Goal: Information Seeking & Learning: Learn about a topic

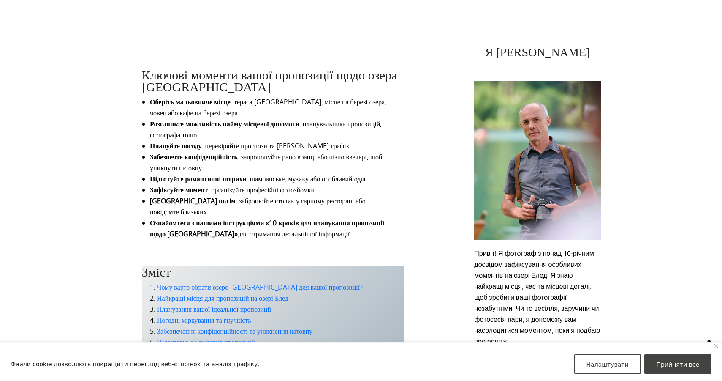
scroll to position [459, 0]
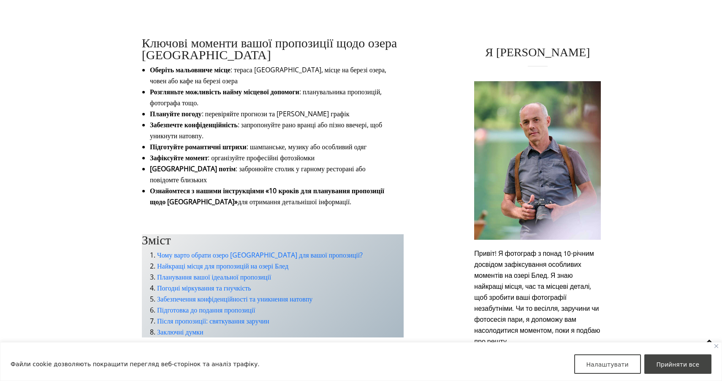
click at [284, 61] on h2 "Ключові моменти вашої пропозиції щодо озера [GEOGRAPHIC_DATA]" at bounding box center [273, 49] width 262 height 24
click at [281, 85] on font ": тераса [GEOGRAPHIC_DATA], місце на березі озера, човен або кафе на березі озе…" at bounding box center [268, 75] width 237 height 20
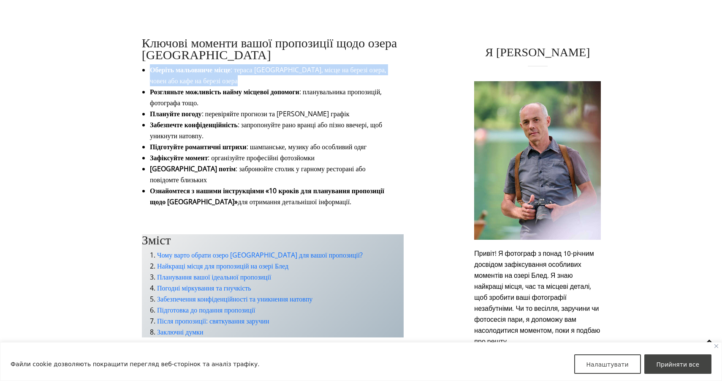
click at [287, 85] on font ": тераса [GEOGRAPHIC_DATA], місце на березі озера, човен або кафе на березі озе…" at bounding box center [268, 75] width 237 height 20
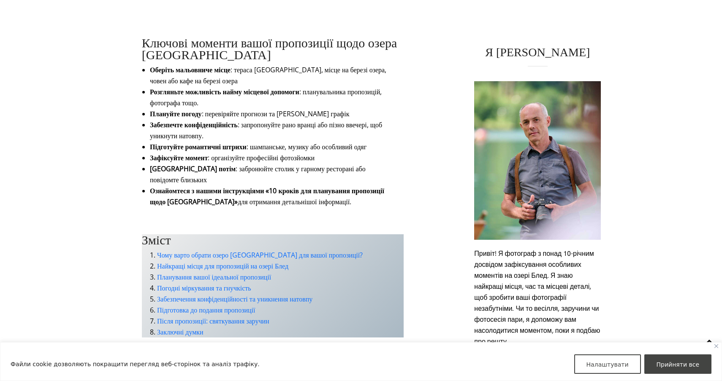
click at [287, 85] on font ": тераса [GEOGRAPHIC_DATA], місце на березі озера, човен або кафе на березі озе…" at bounding box center [268, 75] width 237 height 20
click at [249, 85] on font ": тераса [GEOGRAPHIC_DATA], місце на березі озера, човен або кафе на березі озе…" at bounding box center [268, 75] width 237 height 20
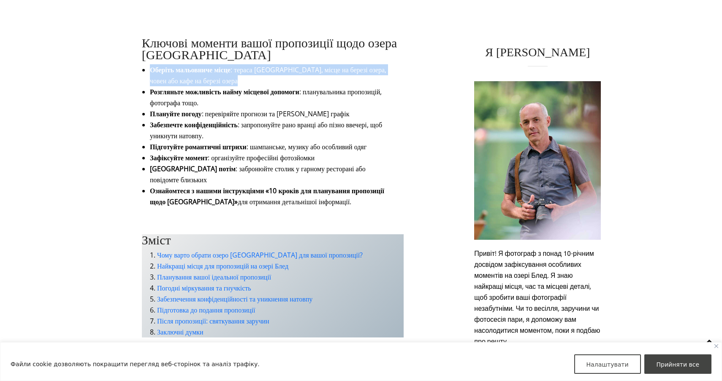
click at [249, 85] on font ": тераса [GEOGRAPHIC_DATA], місце на березі озера, човен або кафе на березі озе…" at bounding box center [268, 75] width 237 height 20
click at [248, 96] on font "Розгляньте можливість найму місцевої допомоги" at bounding box center [225, 91] width 150 height 9
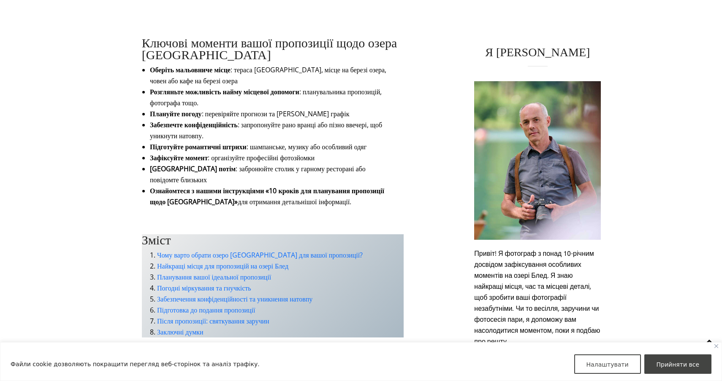
click at [248, 96] on font "Розгляньте можливість найму місцевої допомоги" at bounding box center [225, 91] width 150 height 9
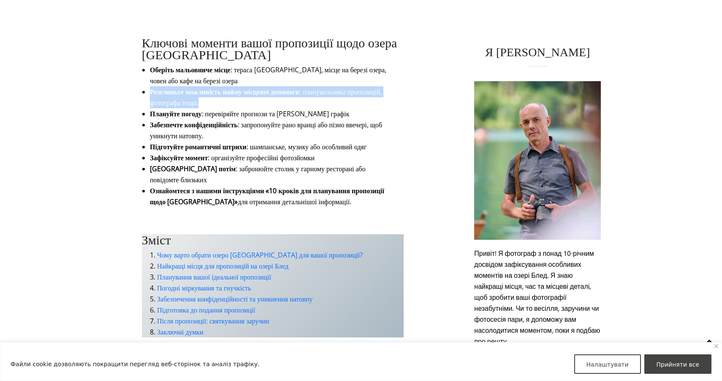
click at [270, 96] on font "Розгляньте можливість найму місцевої допомоги" at bounding box center [225, 91] width 150 height 9
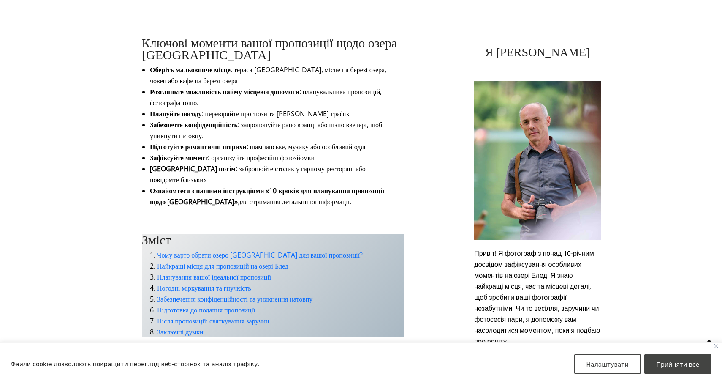
click at [270, 96] on font "Розгляньте можливість найму місцевої допомоги" at bounding box center [225, 91] width 150 height 9
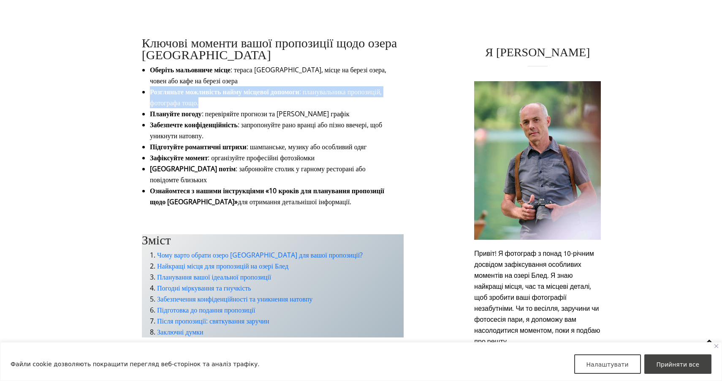
click at [288, 96] on font "Розгляньте можливість найму місцевої допомоги" at bounding box center [225, 91] width 150 height 9
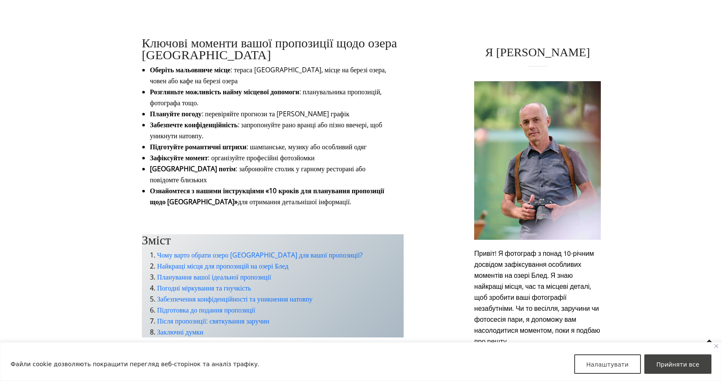
click at [278, 118] on font ": перевіряйте прогнози та [PERSON_NAME] графік" at bounding box center [276, 113] width 148 height 9
click at [272, 141] on li "Забезпечте конфіденційність : запропонуйте рано вранці або пізно ввечері, щоб у…" at bounding box center [273, 130] width 246 height 22
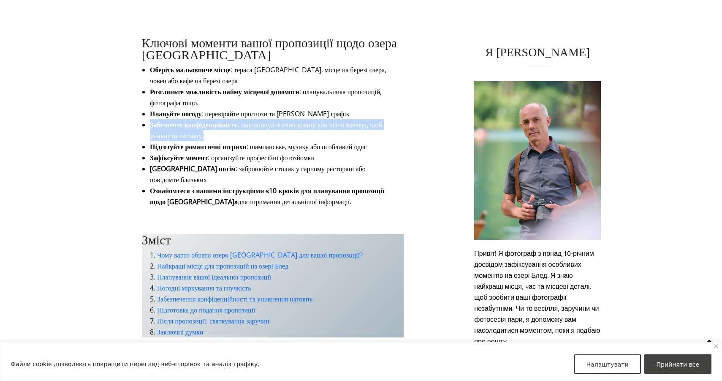
click at [274, 151] on font ": шампанське, музику або особливий одяг" at bounding box center [307, 146] width 120 height 9
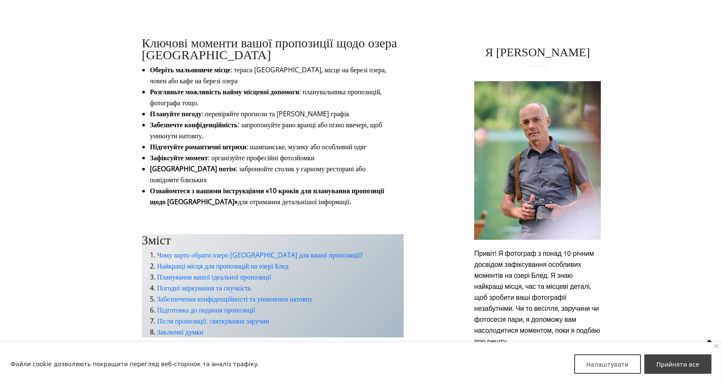
click at [274, 151] on font ": шампанське, музику або особливий одяг" at bounding box center [307, 146] width 120 height 9
click at [267, 162] on font ": організуйте професійні фотозйомки" at bounding box center [261, 157] width 107 height 9
click at [285, 151] on font ": шампанське, музику або особливий одяг" at bounding box center [307, 146] width 120 height 9
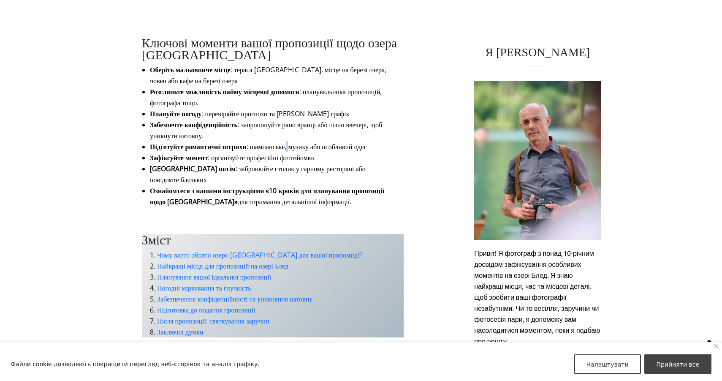
click at [285, 151] on font ": шампанське, музику або особливий одяг" at bounding box center [307, 146] width 120 height 9
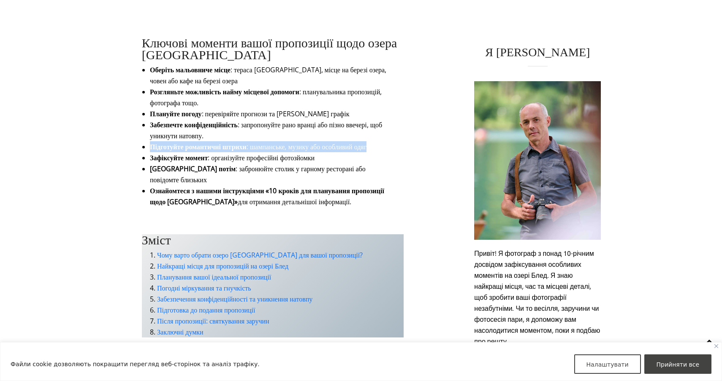
click at [297, 151] on font ": шампанське, музику або особливий одяг" at bounding box center [307, 146] width 120 height 9
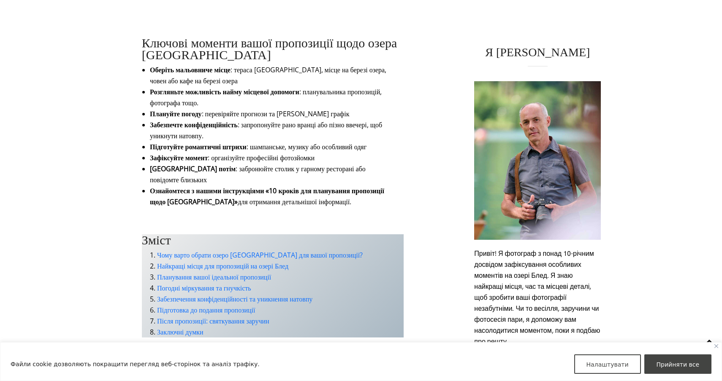
click at [297, 151] on font ": шампанське, музику або особливий одяг" at bounding box center [307, 146] width 120 height 9
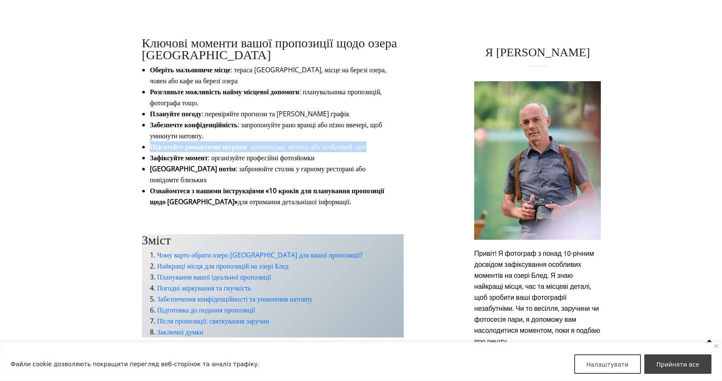
click at [297, 151] on font ": шампанське, музику або особливий одяг" at bounding box center [307, 146] width 120 height 9
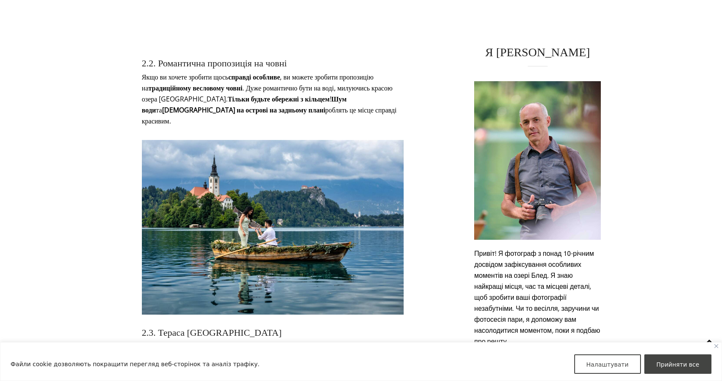
scroll to position [1401, 0]
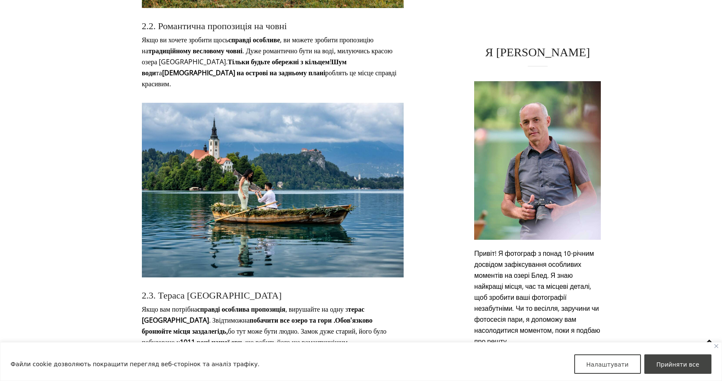
click at [305, 68] on font "[DEMOGRAPHIC_DATA] на острові на задньому плані" at bounding box center [244, 72] width 164 height 9
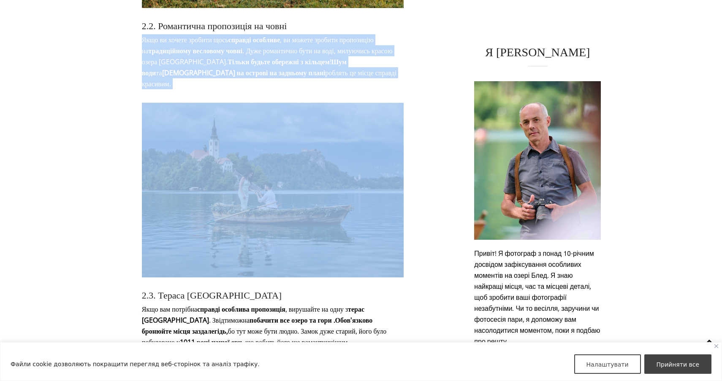
click at [317, 68] on font "[DEMOGRAPHIC_DATA] на острові на задньому плані" at bounding box center [244, 72] width 164 height 9
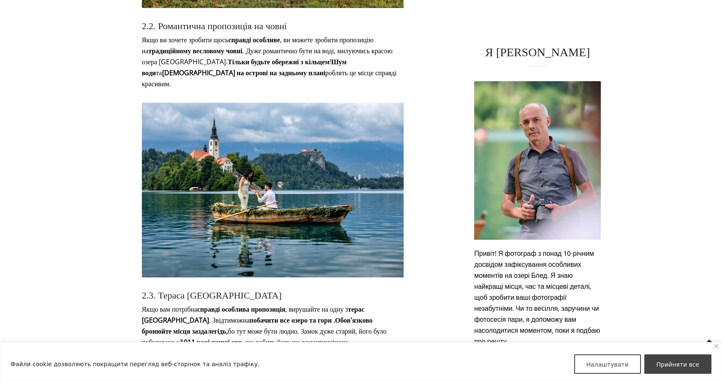
click at [317, 68] on font "[DEMOGRAPHIC_DATA] на острові на задньому плані" at bounding box center [244, 72] width 164 height 9
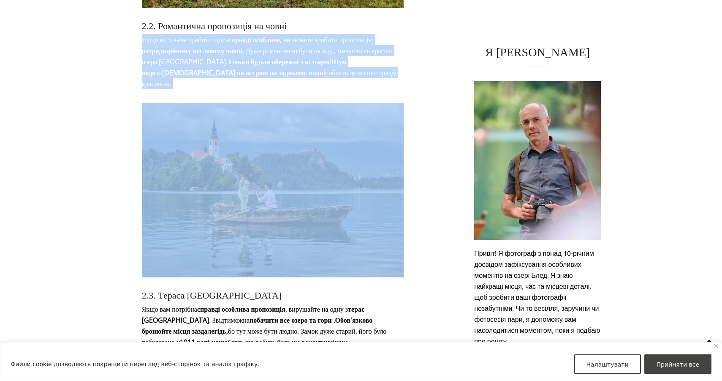
click at [325, 68] on font "[DEMOGRAPHIC_DATA] на острові на задньому плані" at bounding box center [244, 72] width 164 height 9
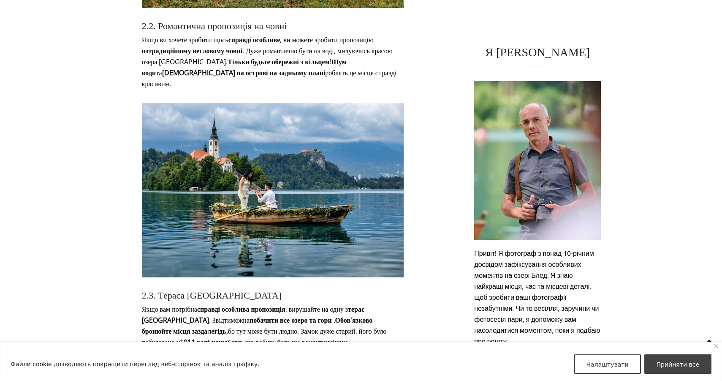
click at [325, 68] on font "[DEMOGRAPHIC_DATA] на острові на задньому плані" at bounding box center [244, 72] width 164 height 9
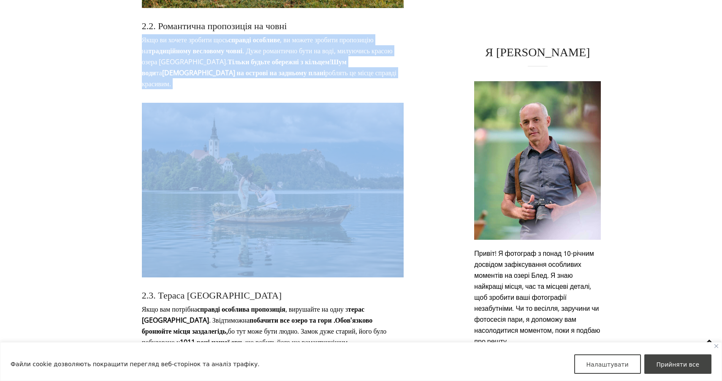
click at [335, 58] on p "Якщо ви хочете зробити щось справді особливе , ви можете зробити пропозицію на …" at bounding box center [273, 61] width 262 height 55
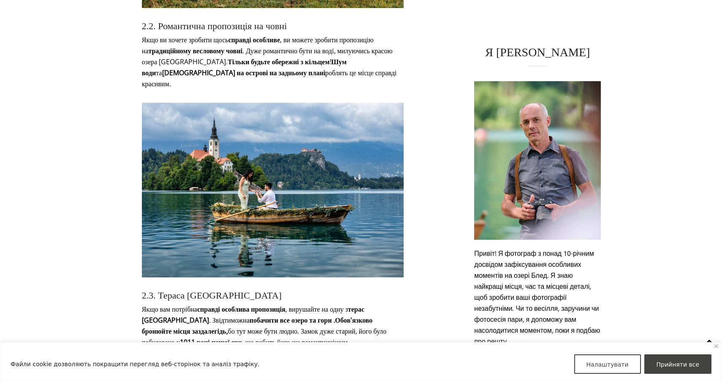
click at [335, 58] on p "Якщо ви хочете зробити щось справді особливе , ви можете зробити пропозицію на …" at bounding box center [273, 61] width 262 height 55
click at [323, 76] on p "Якщо ви хочете зробити щось справді особливе , ви можете зробити пропозицію на …" at bounding box center [273, 61] width 262 height 55
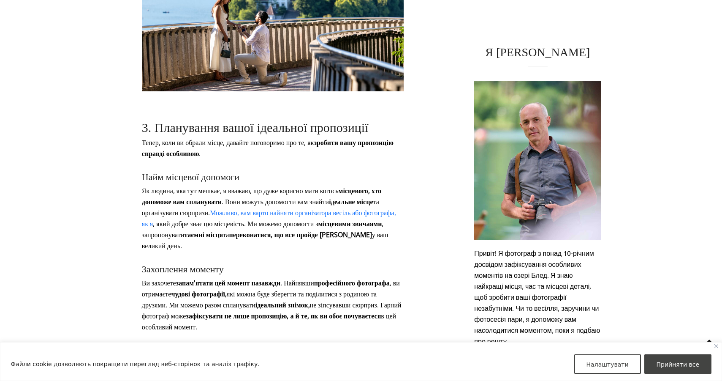
scroll to position [2114, 0]
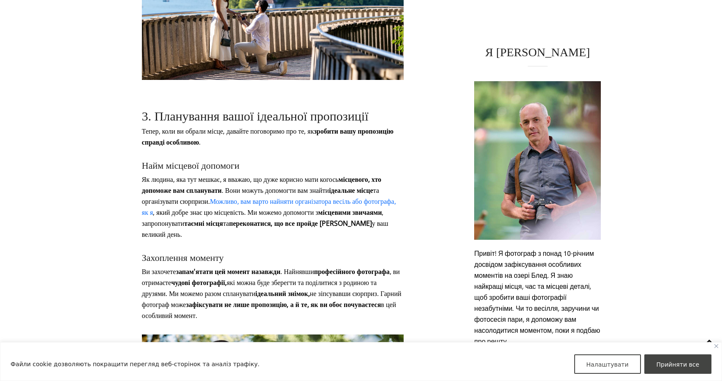
click at [297, 161] on h3 "Найм місцевої допомоги" at bounding box center [273, 165] width 262 height 9
click at [295, 174] on font "Як людина, яка тут мешкає, я вважаю, що дуже корисно мати когось" at bounding box center [240, 178] width 197 height 9
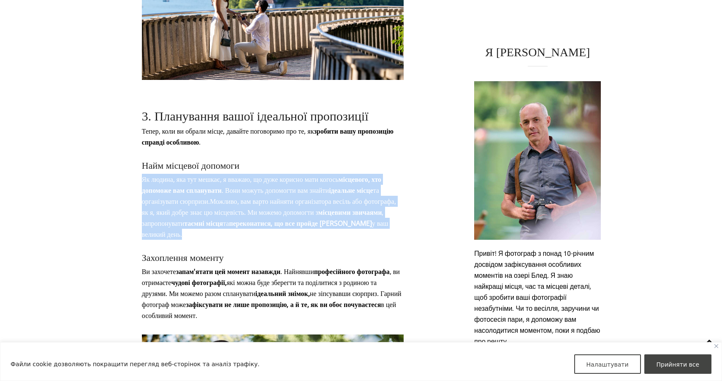
click at [299, 174] on font "Як людина, яка тут мешкає, я вважаю, що дуже корисно мати когось" at bounding box center [240, 178] width 197 height 9
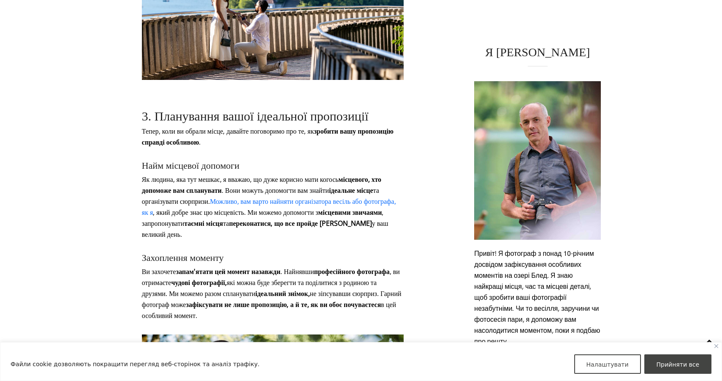
click at [299, 174] on font "Як людина, яка тут мешкає, я вважаю, що дуже корисно мати когось" at bounding box center [240, 178] width 197 height 9
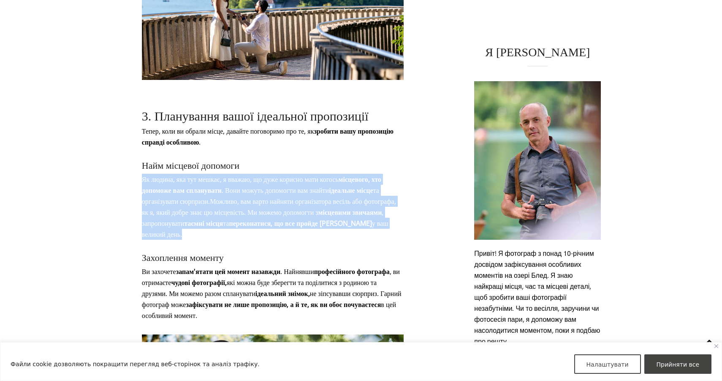
click at [303, 174] on font "Як людина, яка тут мешкає, я вважаю, що дуже корисно мати когось" at bounding box center [240, 178] width 197 height 9
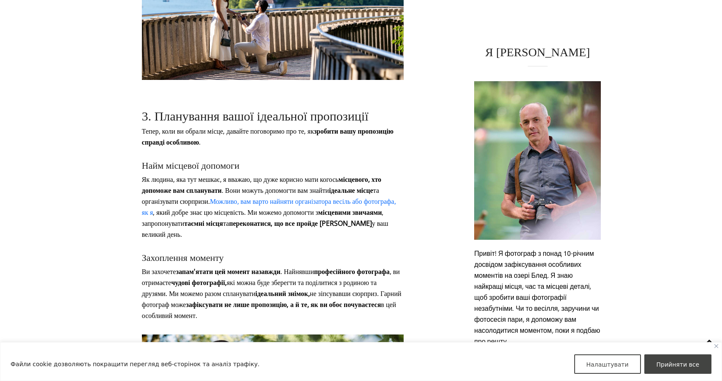
click at [303, 174] on font "Як людина, яка тут мешкає, я вважаю, що дуже корисно мати когось" at bounding box center [240, 178] width 197 height 9
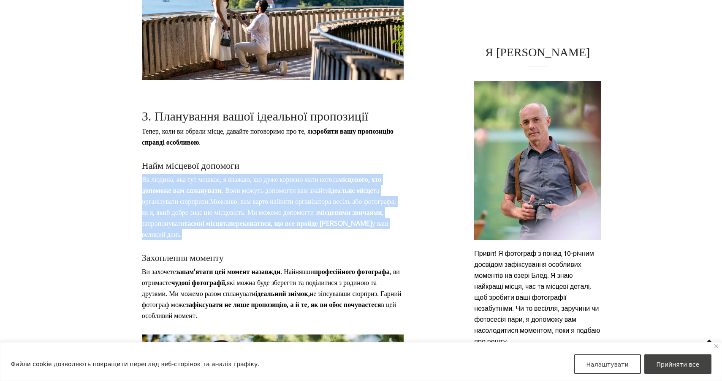
click at [303, 174] on font "Як людина, яка тут мешкає, я вважаю, що дуже корисно мати когось" at bounding box center [240, 178] width 197 height 9
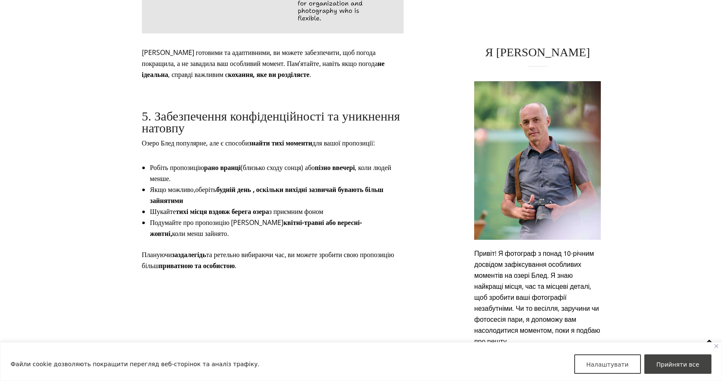
scroll to position [3081, 0]
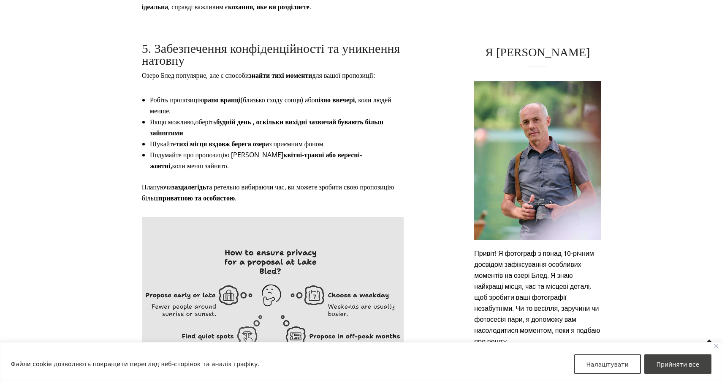
click at [245, 117] on font "будній день , оскільки вихідні зазвичай бувають більш зайнятими" at bounding box center [267, 127] width 234 height 20
click at [257, 94] on li "Робіть пропозицію рано вранці (близько сходу сонця) або пізно ввечері , коли лю…" at bounding box center [273, 105] width 246 height 22
click at [264, 94] on li "Робіть пропозицію рано вранці (близько сходу сонця) або пізно ввечері , коли лю…" at bounding box center [273, 105] width 246 height 22
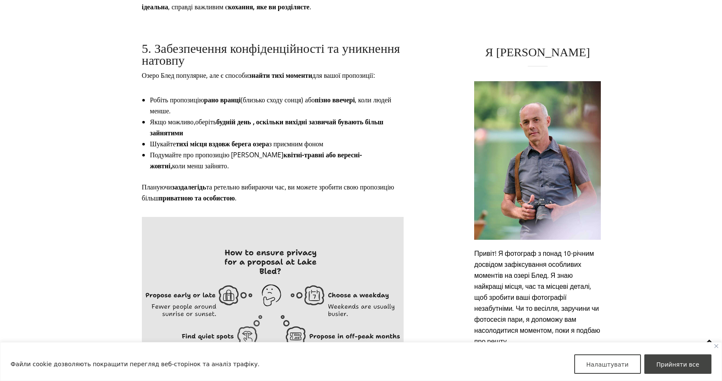
click at [264, 94] on li "Робіть пропозицію рано вранці (близько сходу сонця) або пізно ввечері , коли лю…" at bounding box center [273, 105] width 246 height 22
click at [227, 116] on li "Якщо можливо, оберіть будній день , оскільки вихідні зазвичай бувають більш зай…" at bounding box center [273, 127] width 246 height 22
click at [235, 116] on li "Якщо можливо, оберіть будній день , оскільки вихідні зазвичай бувають більш зай…" at bounding box center [273, 127] width 246 height 22
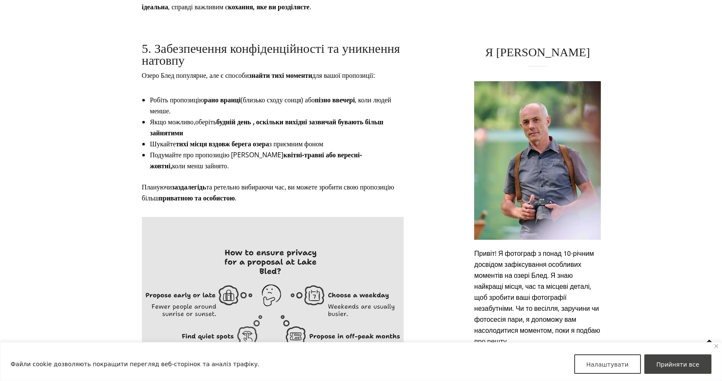
click at [235, 116] on li "Якщо можливо, оберіть будній день , оскільки вихідні зазвичай бувають більш зай…" at bounding box center [273, 127] width 246 height 22
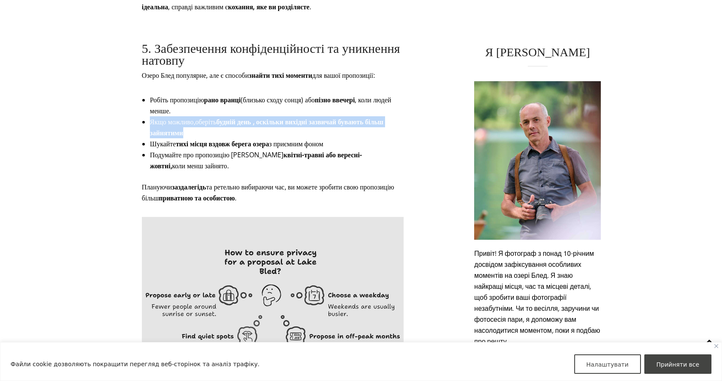
click at [241, 116] on li "Якщо можливо, оберіть будній день , оскільки вихідні зазвичай бувають більш зай…" at bounding box center [273, 127] width 246 height 22
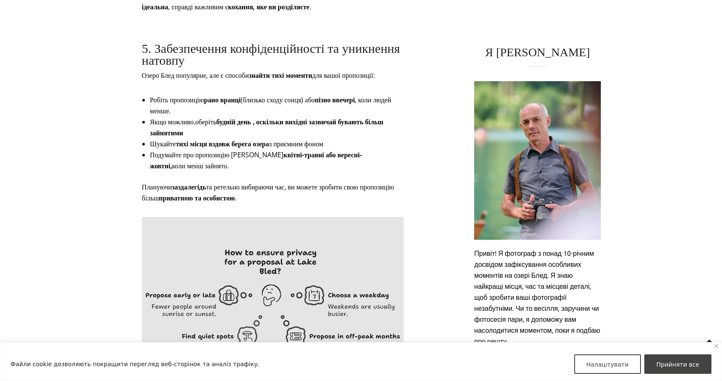
click at [241, 116] on li "Якщо можливо, оберіть будній день , оскільки вихідні зазвичай бувають більш зай…" at bounding box center [273, 127] width 246 height 22
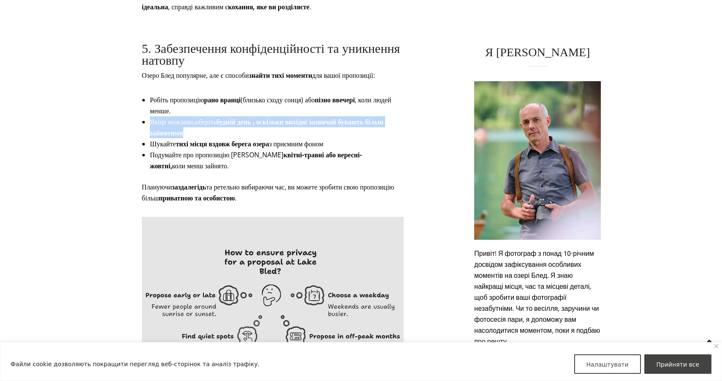
click at [257, 117] on font "будній день , оскільки вихідні зазвичай бувають більш зайнятими" at bounding box center [267, 127] width 234 height 20
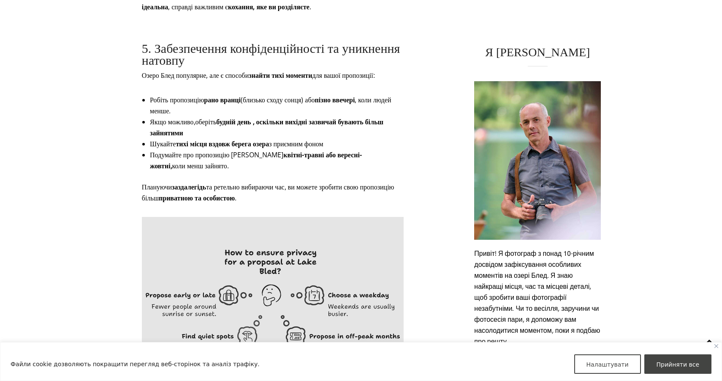
click at [257, 117] on font "будній день , оскільки вихідні зазвичай бувають більш зайнятими" at bounding box center [267, 127] width 234 height 20
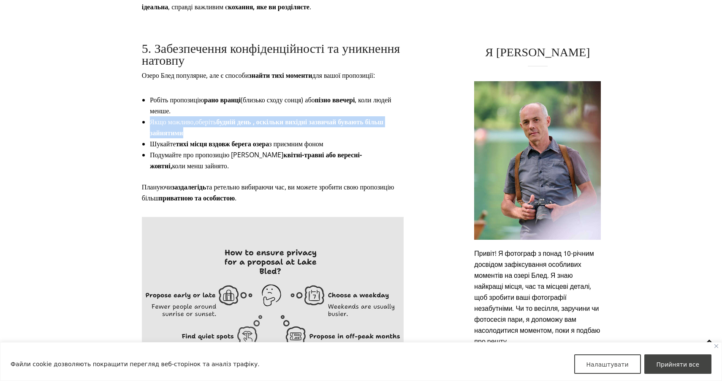
click at [272, 117] on font "будній день , оскільки вихідні зазвичай бувають більш зайнятими" at bounding box center [267, 127] width 234 height 20
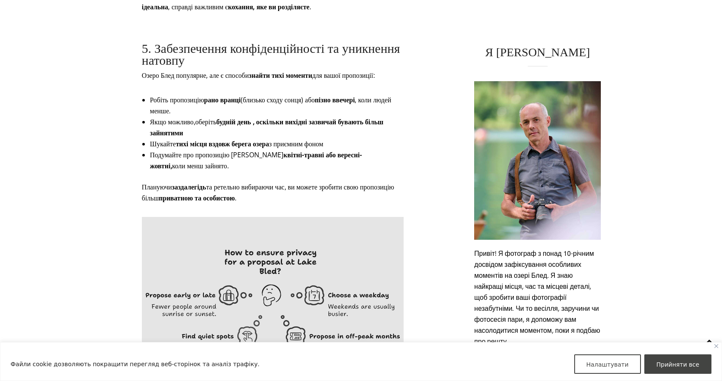
click at [272, 117] on font "будній день , оскільки вихідні зазвичай бувають більш зайнятими" at bounding box center [267, 127] width 234 height 20
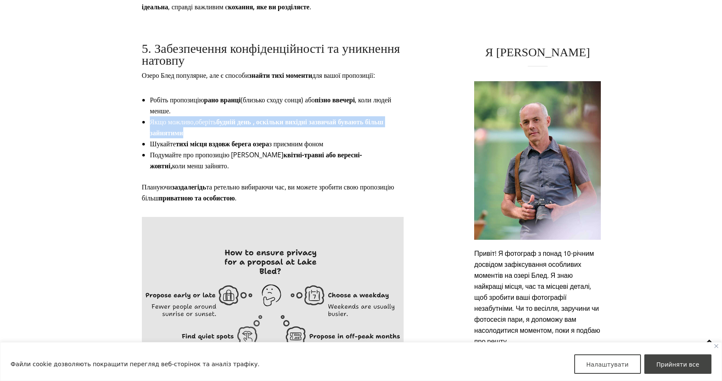
click at [261, 116] on li "Якщо можливо, оберіть будній день , оскільки вихідні зазвичай бувають більш зай…" at bounding box center [273, 127] width 246 height 22
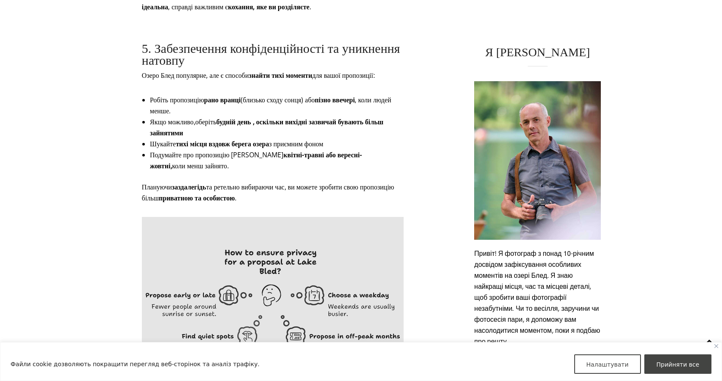
click at [261, 116] on li "Якщо можливо, оберіть будній день , оскільки вихідні зазвичай бувають більш зай…" at bounding box center [273, 127] width 246 height 22
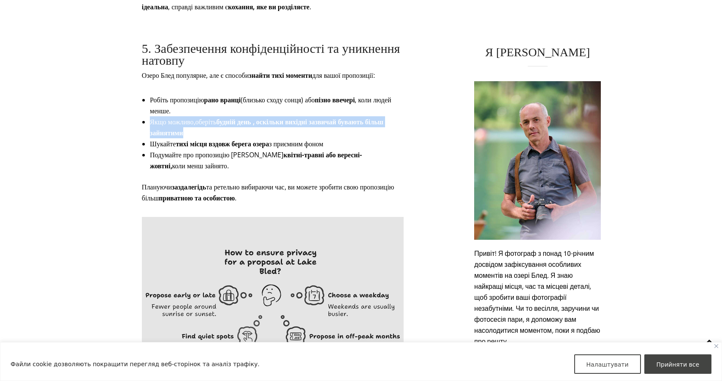
click at [283, 117] on font "будній день , оскільки вихідні зазвичай бувають більш зайнятими" at bounding box center [267, 127] width 234 height 20
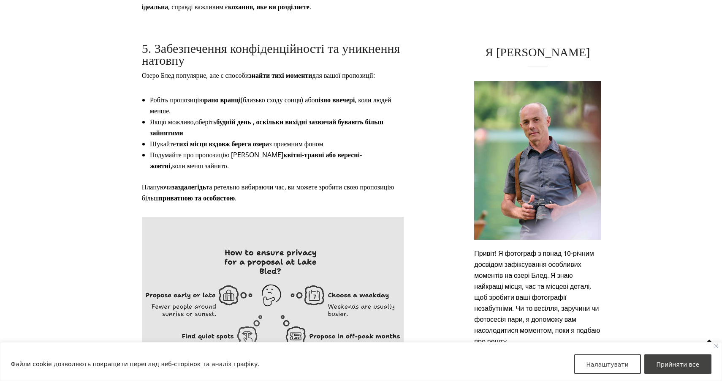
click at [283, 117] on font "будній день , оскільки вихідні зазвичай бувають більш зайнятими" at bounding box center [267, 127] width 234 height 20
click at [271, 116] on li "Якщо можливо, оберіть будній день , оскільки вихідні зазвичай бувають більш зай…" at bounding box center [273, 127] width 246 height 22
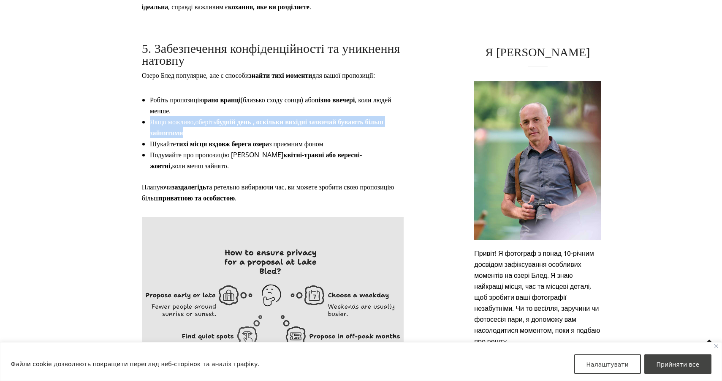
click at [271, 116] on li "Якщо можливо, оберіть будній день , оскільки вихідні зазвичай бувають більш зай…" at bounding box center [273, 127] width 246 height 22
click at [268, 117] on li "Якщо можливо, оберіть будній день , оскільки вихідні зазвичай бувають більш зай…" at bounding box center [273, 127] width 246 height 22
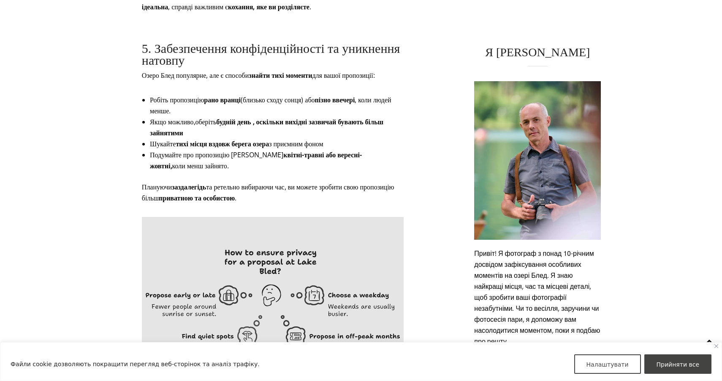
click at [268, 117] on li "Якщо можливо, оберіть будній день , оскільки вихідні зазвичай бувають більш зай…" at bounding box center [273, 127] width 246 height 22
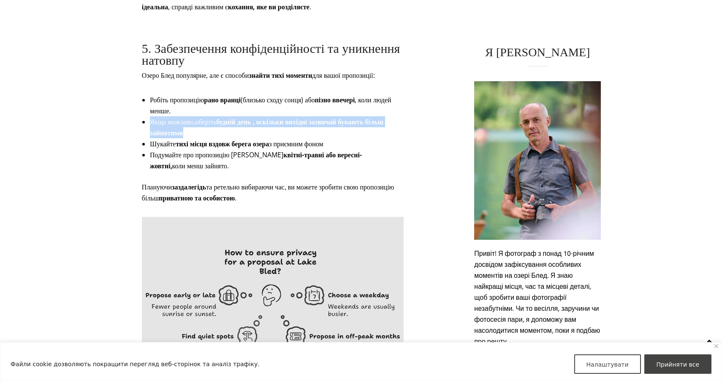
click at [278, 139] on font "з приємним фоном" at bounding box center [296, 143] width 54 height 9
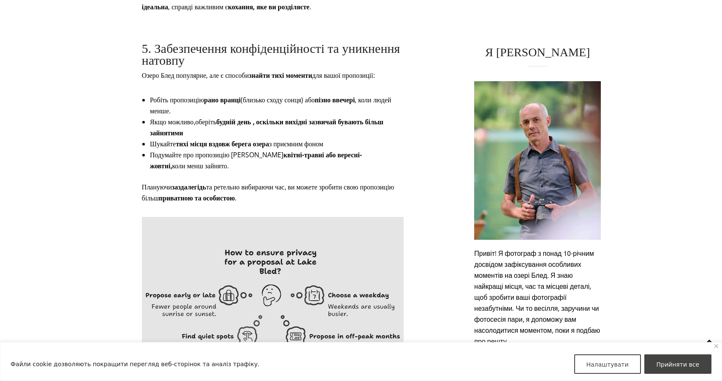
click at [278, 139] on font "з приємним фоном" at bounding box center [296, 143] width 54 height 9
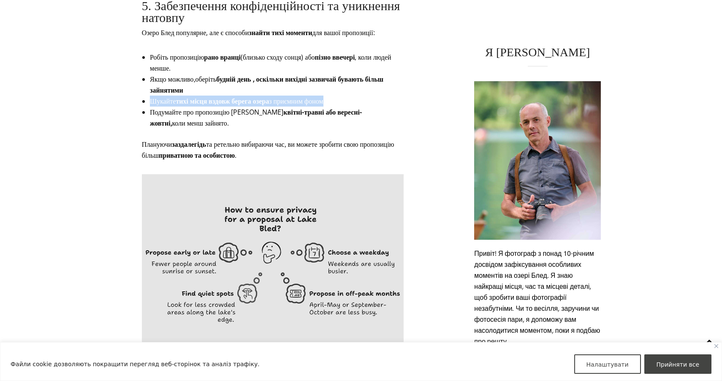
scroll to position [3140, 0]
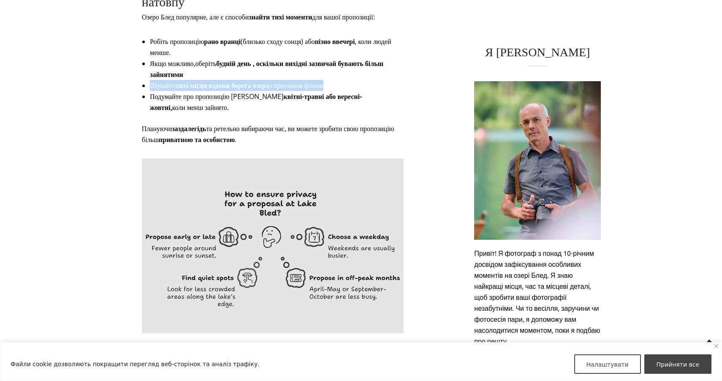
click at [271, 123] on p "Плануючи заздалегідь та ретельно вибираючи час, ви можете зробити свою пропозиц…" at bounding box center [273, 134] width 262 height 22
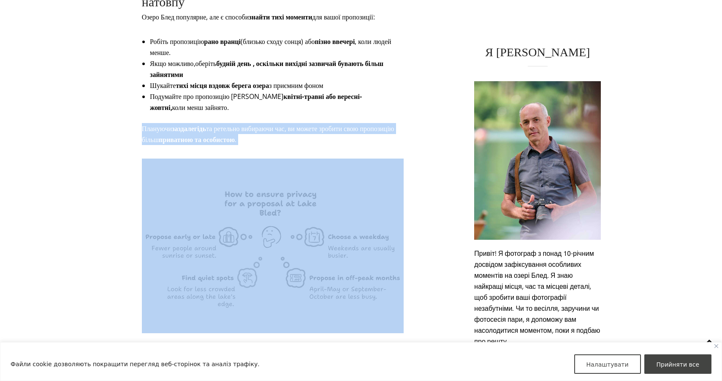
click at [282, 123] on p "Плануючи заздалегідь та ретельно вибираючи час, ви можете зробити свою пропозиц…" at bounding box center [273, 134] width 262 height 22
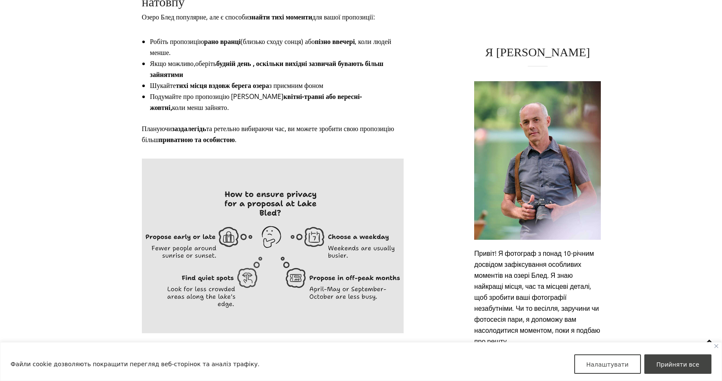
click at [282, 123] on p "Плануючи заздалегідь та ретельно вибираючи час, ви можете зробити свою пропозиц…" at bounding box center [273, 134] width 262 height 22
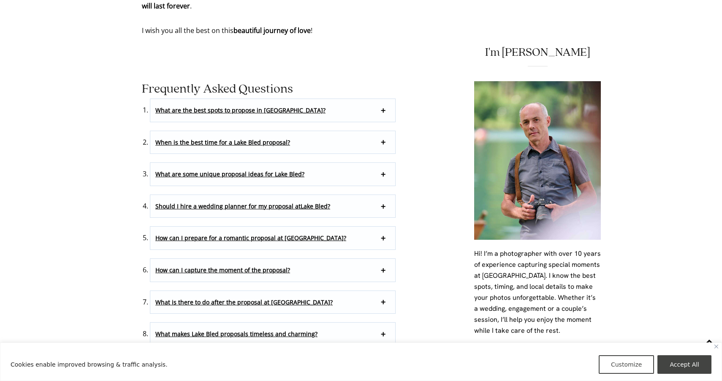
scroll to position [4928, 0]
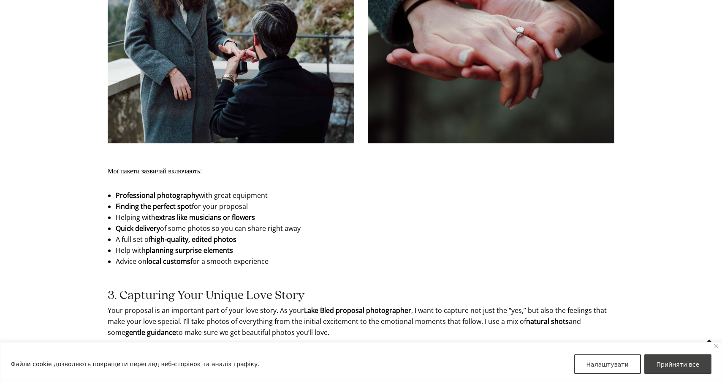
scroll to position [1065, 0]
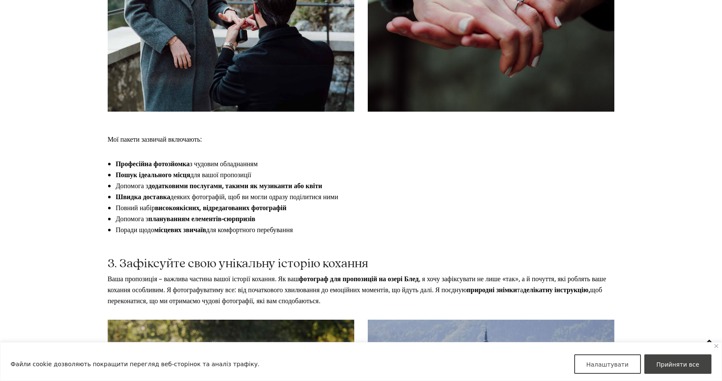
click at [220, 207] on font "високоякісних, відредагованих фотографій" at bounding box center [221, 207] width 132 height 9
click at [229, 190] on li "Допомога з додатковими послугами, такими як музиканти або квіти" at bounding box center [361, 185] width 491 height 11
click at [236, 190] on li "Допомога з додатковими послугами, такими як музиканти або квіти" at bounding box center [361, 185] width 491 height 11
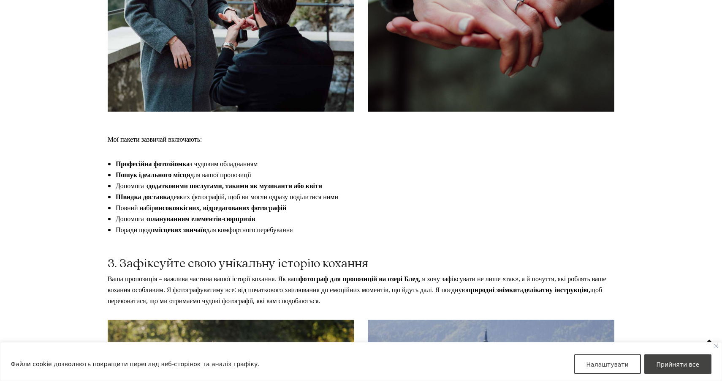
click at [221, 195] on font "деяких фотографій, щоб ви могли одразу поділитися ними" at bounding box center [254, 196] width 168 height 9
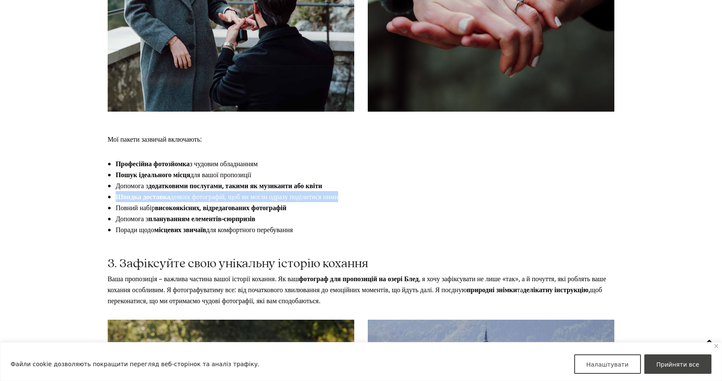
click at [234, 188] on font "додатковими послугами, такими як музиканти або квіти" at bounding box center [235, 185] width 174 height 9
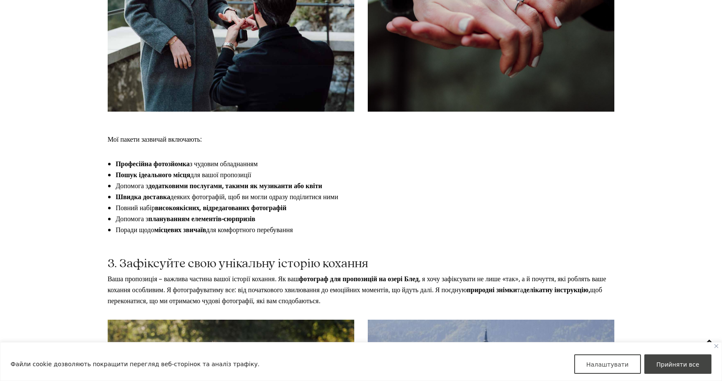
click at [234, 188] on font "додатковими послугами, такими як музиканти або квіти" at bounding box center [235, 185] width 174 height 9
click at [259, 187] on font "додатковими послугами, такими як музиканти або квіти" at bounding box center [235, 185] width 174 height 9
click at [269, 187] on font "додатковими послугами, такими як музиканти або квіти" at bounding box center [235, 185] width 174 height 9
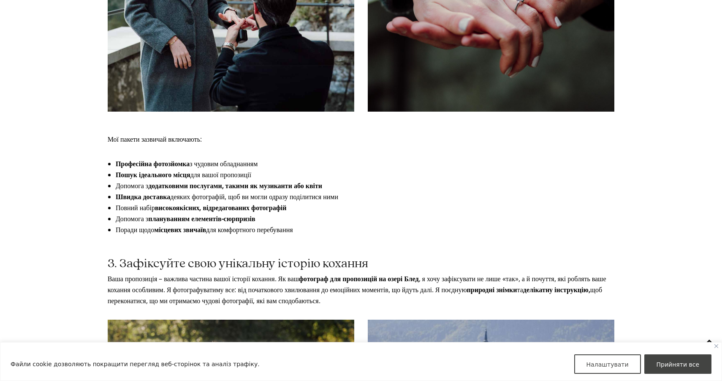
click at [248, 195] on font "деяких фотографій, щоб ви могли одразу поділитися ними" at bounding box center [254, 196] width 168 height 9
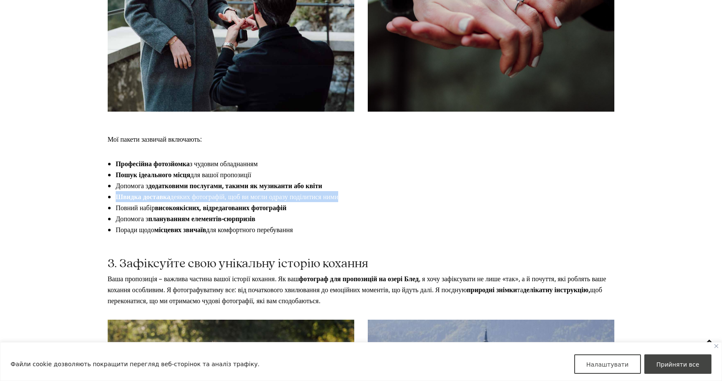
click at [248, 195] on font "деяких фотографій, щоб ви могли одразу поділитися ними" at bounding box center [254, 196] width 168 height 9
click at [273, 193] on font "деяких фотографій, щоб ви могли одразу поділитися ними" at bounding box center [254, 196] width 168 height 9
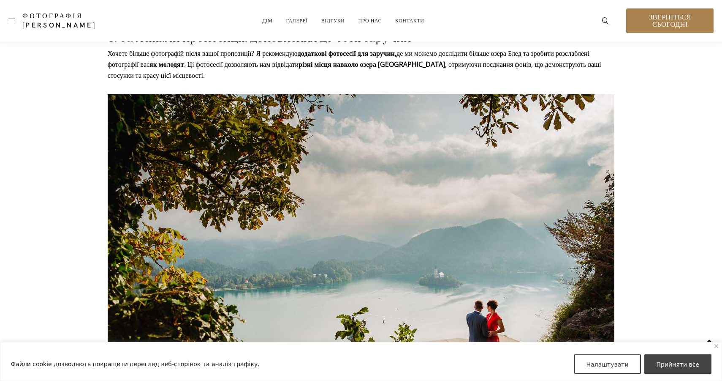
scroll to position [1798, 0]
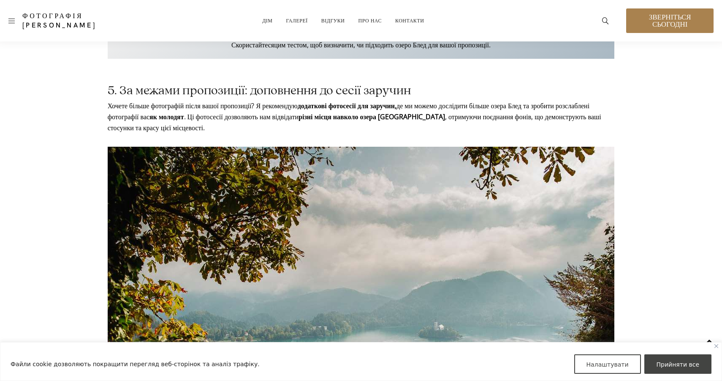
click at [228, 112] on font ". Ці фотосесії дозволяють нам відвідати" at bounding box center [241, 116] width 115 height 9
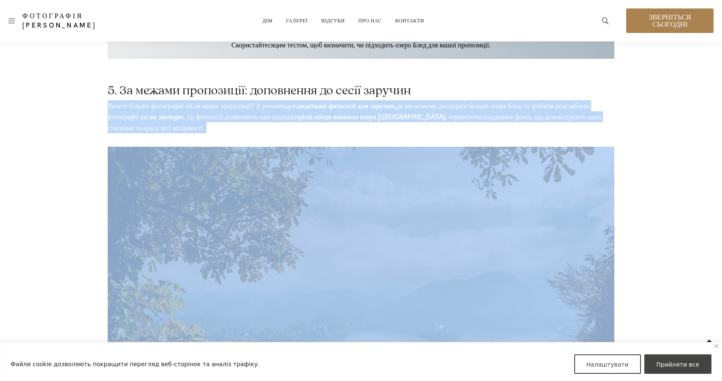
click at [249, 112] on font ". Ці фотосесії дозволяють нам відвідати" at bounding box center [241, 116] width 115 height 9
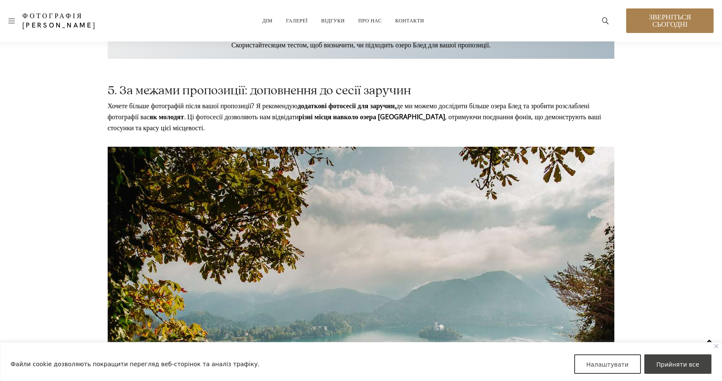
click at [249, 112] on font ". Ці фотосесії дозволяють нам відвідати" at bounding box center [241, 116] width 115 height 9
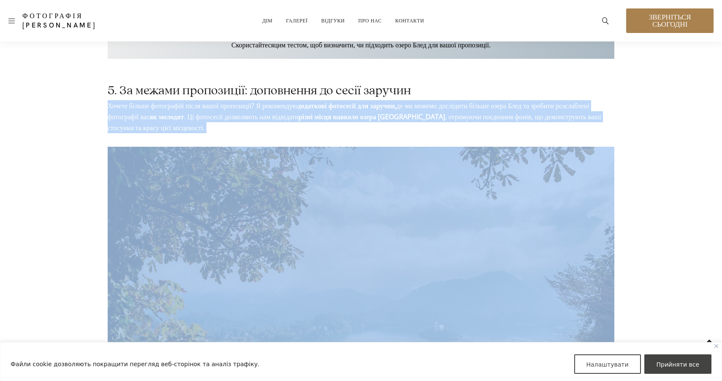
click at [266, 112] on font ". Ці фотосесії дозволяють нам відвідати" at bounding box center [241, 116] width 115 height 9
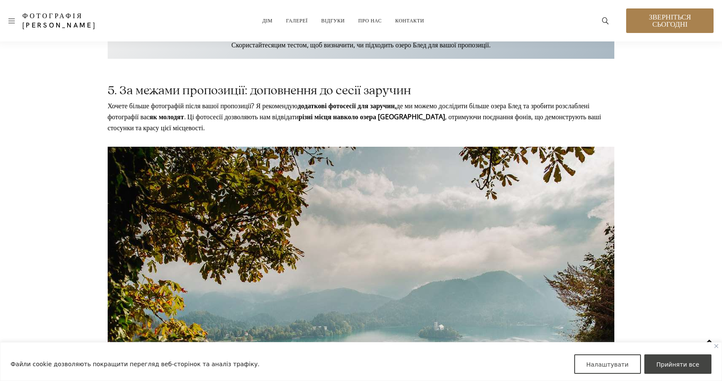
click at [266, 112] on font ". Ці фотосесії дозволяють нам відвідати" at bounding box center [241, 116] width 115 height 9
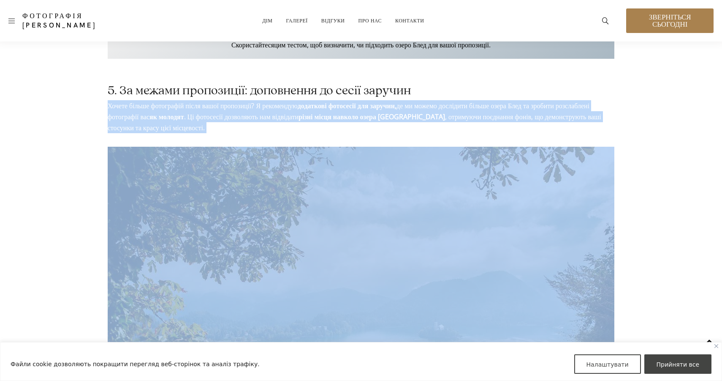
click at [254, 112] on font ". Ці фотосесії дозволяють нам відвідати" at bounding box center [241, 116] width 115 height 9
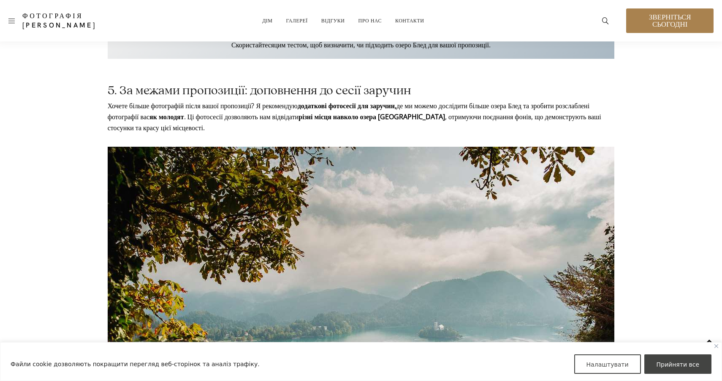
click at [254, 112] on font ". Ці фотосесії дозволяють нам відвідати" at bounding box center [241, 116] width 115 height 9
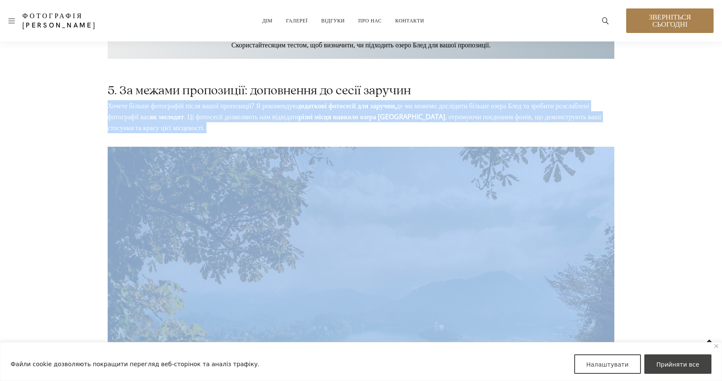
click at [276, 109] on font "Хочете більше фотографій після вашої пропозиції? Я рекомендую" at bounding box center [203, 105] width 190 height 9
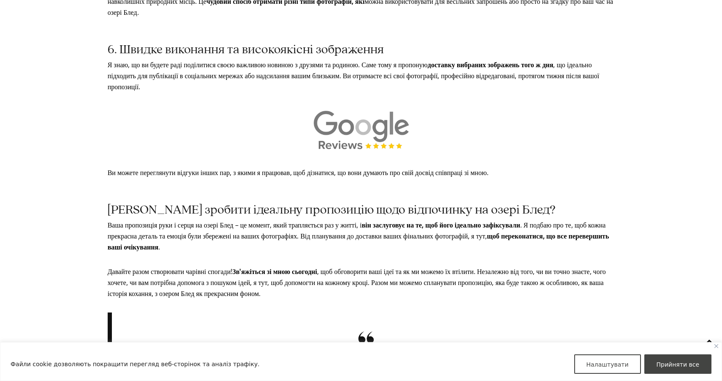
scroll to position [2398, 0]
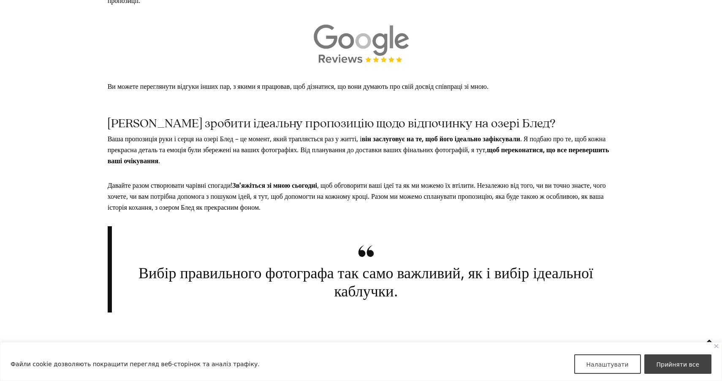
click at [275, 158] on p "Ваша пропозиція руки і серця на озері Блед – це момент, який трапляється раз у …" at bounding box center [361, 149] width 507 height 33
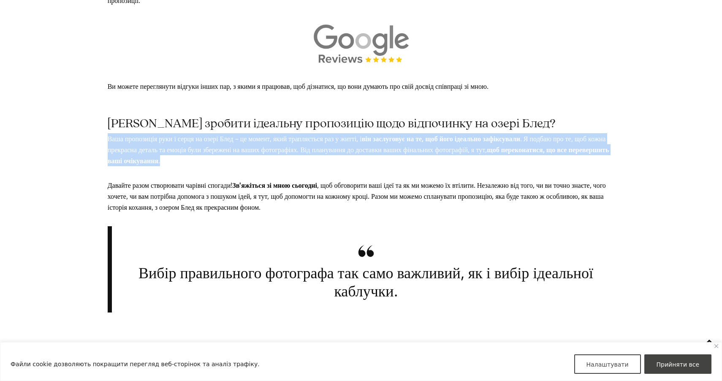
click at [296, 153] on font ". Я подбаю про те, щоб кожна прекрасна деталь та емоція були збережені на ваших…" at bounding box center [357, 144] width 499 height 20
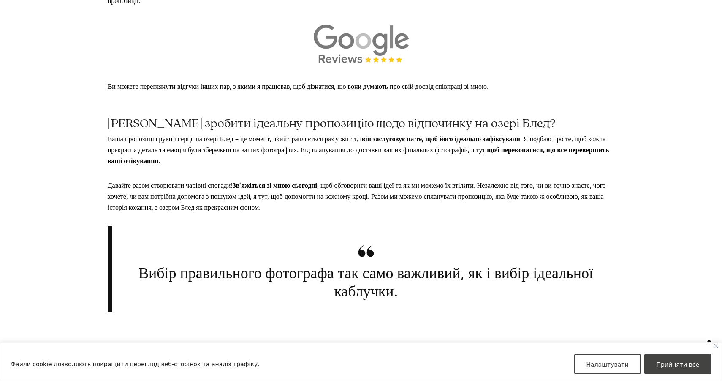
click at [296, 153] on font ". Я подбаю про те, щоб кожна прекрасна деталь та емоція були збережені на ваших…" at bounding box center [357, 144] width 499 height 20
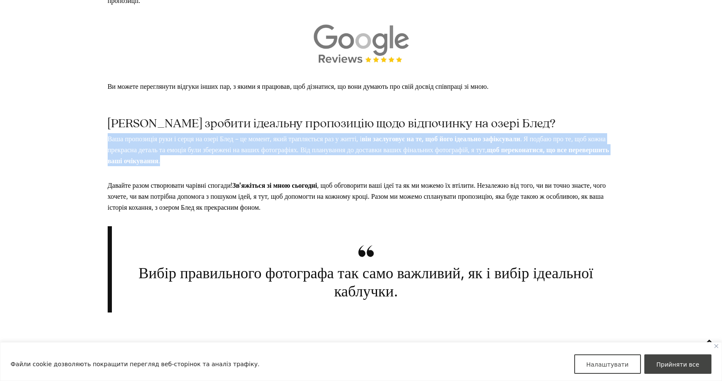
click at [314, 152] on font ". Я подбаю про те, щоб кожна прекрасна деталь та емоція були збережені на ваших…" at bounding box center [357, 144] width 499 height 20
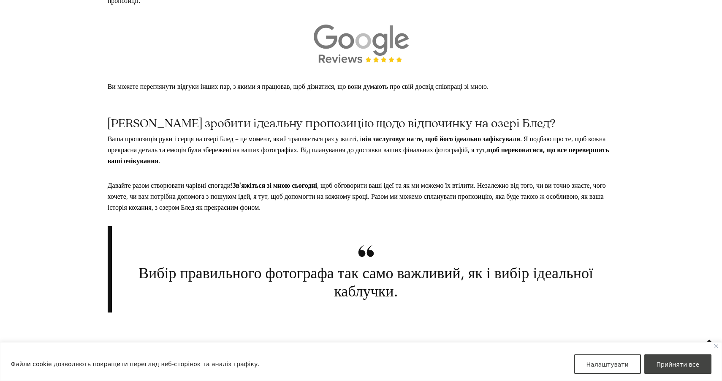
click at [314, 152] on font ". Я подбаю про те, щоб кожна прекрасна деталь та емоція були збережені на ваших…" at bounding box center [357, 144] width 499 height 20
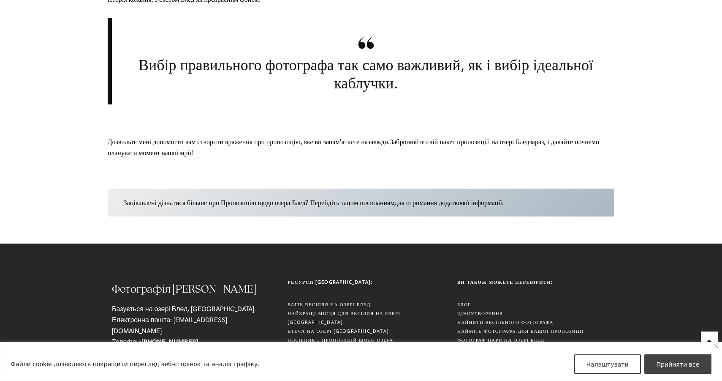
click at [221, 145] on font "Дозвольте мені допомогти вам створити враження про пропозицію, яке ви запам'ята…" at bounding box center [249, 141] width 282 height 9
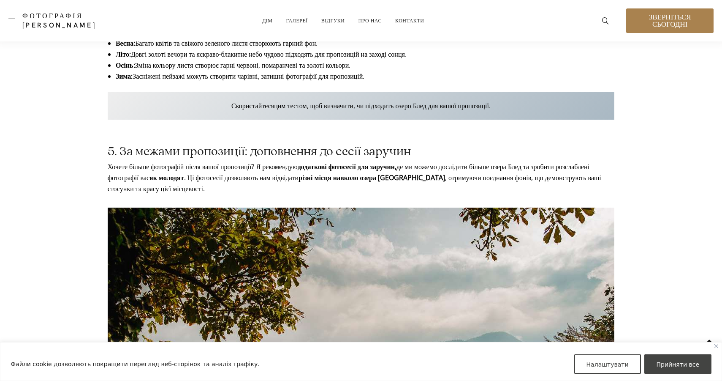
scroll to position [1561, 0]
